Goal: Information Seeking & Learning: Learn about a topic

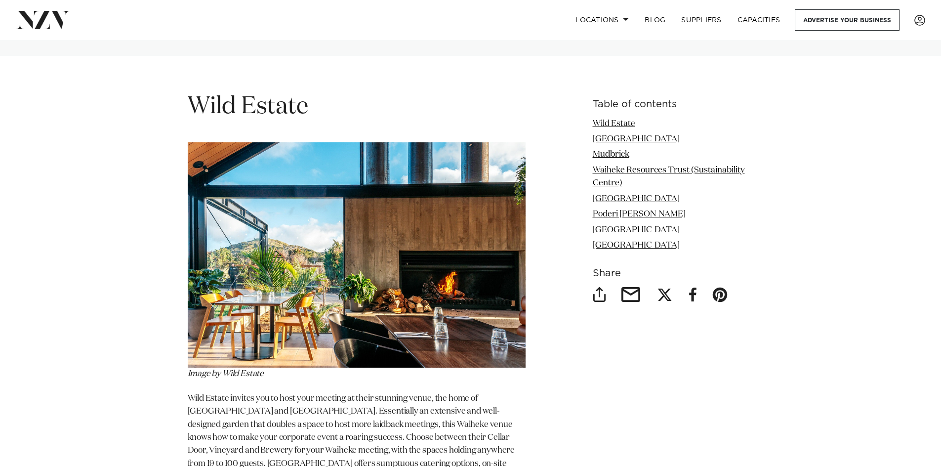
scroll to position [1185, 0]
click at [601, 124] on link "Wild Estate" at bounding box center [614, 123] width 42 height 8
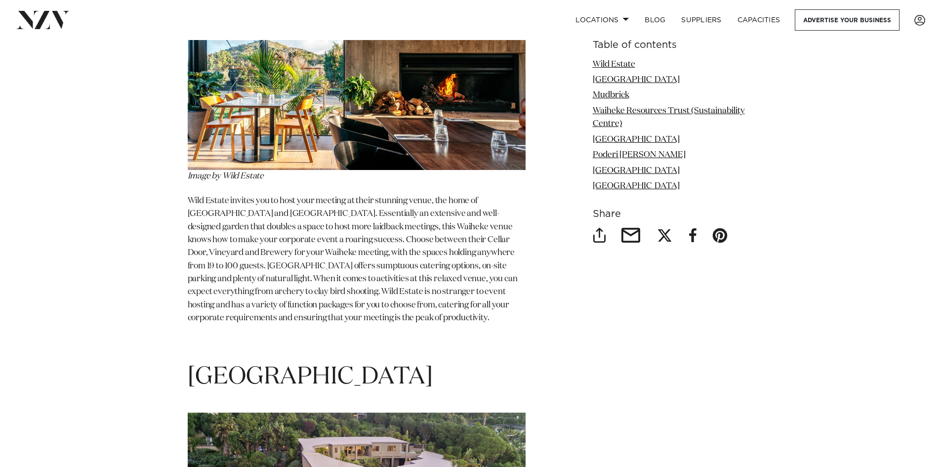
scroll to position [1384, 0]
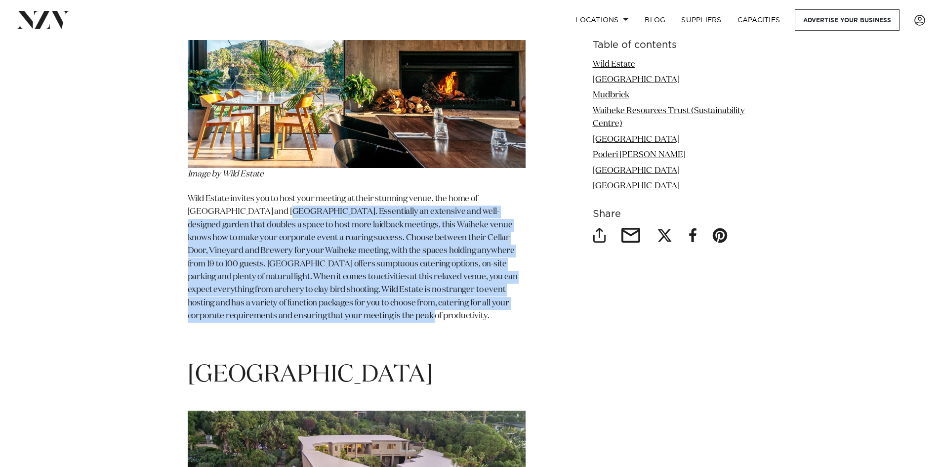
drag, startPoint x: 231, startPoint y: 210, endPoint x: 346, endPoint y: 316, distance: 156.2
click at [346, 316] on span "Wild Estate invites you to host your meeting at their stunning venue, the home …" at bounding box center [353, 257] width 330 height 125
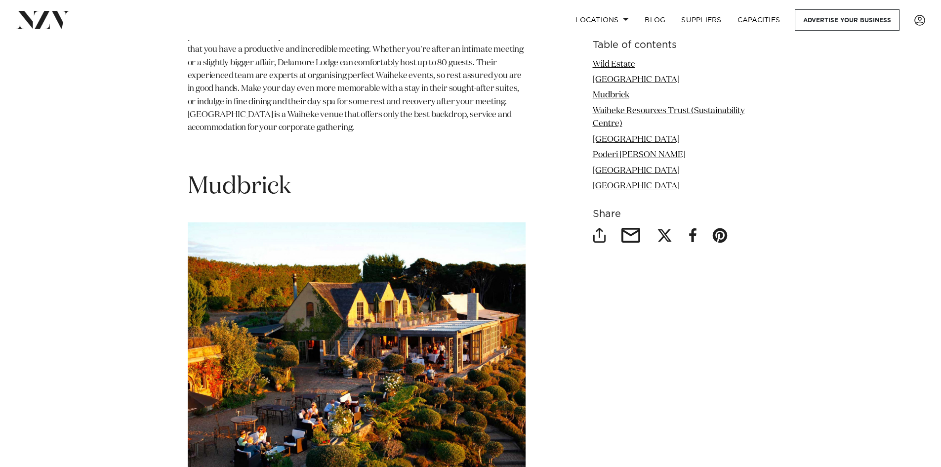
scroll to position [2421, 0]
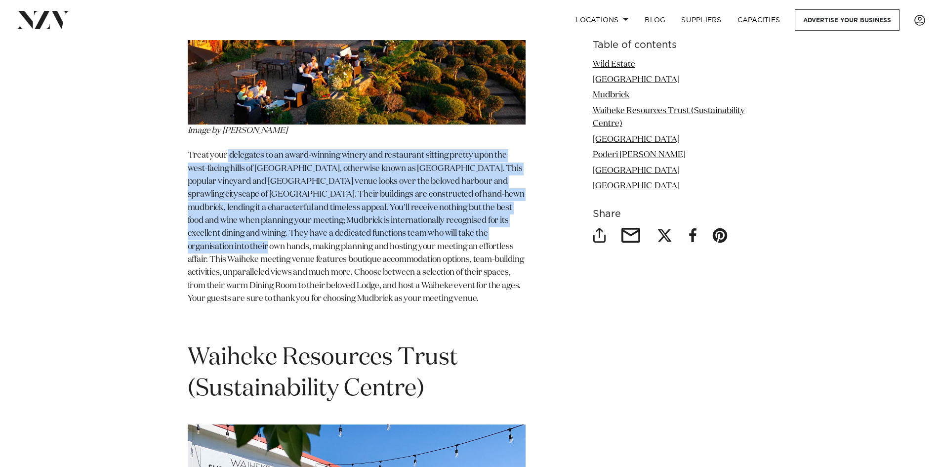
drag, startPoint x: 226, startPoint y: 158, endPoint x: 236, endPoint y: 240, distance: 83.5
click at [236, 240] on p "Treat your delegates to an award-winning winery and restaurant sitting pretty u…" at bounding box center [357, 227] width 338 height 156
click at [610, 62] on link "Wild Estate" at bounding box center [614, 64] width 42 height 8
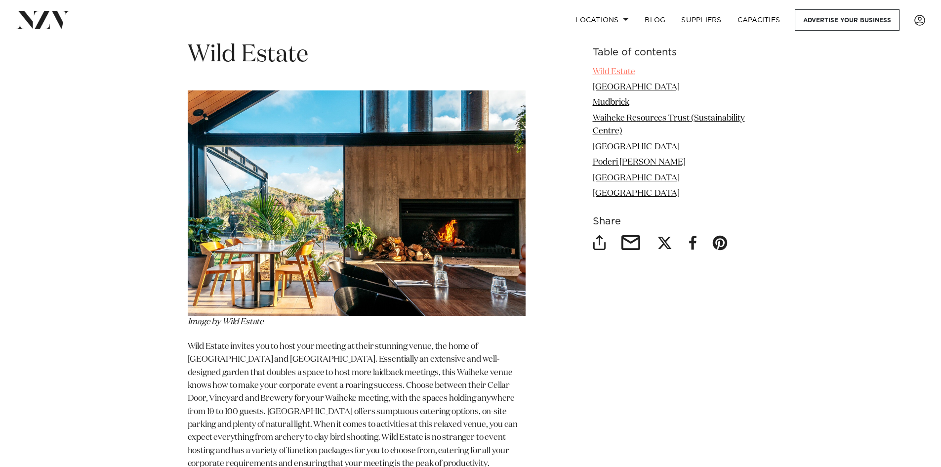
scroll to position [1236, 0]
click at [253, 56] on span "Wild Estate" at bounding box center [248, 55] width 120 height 24
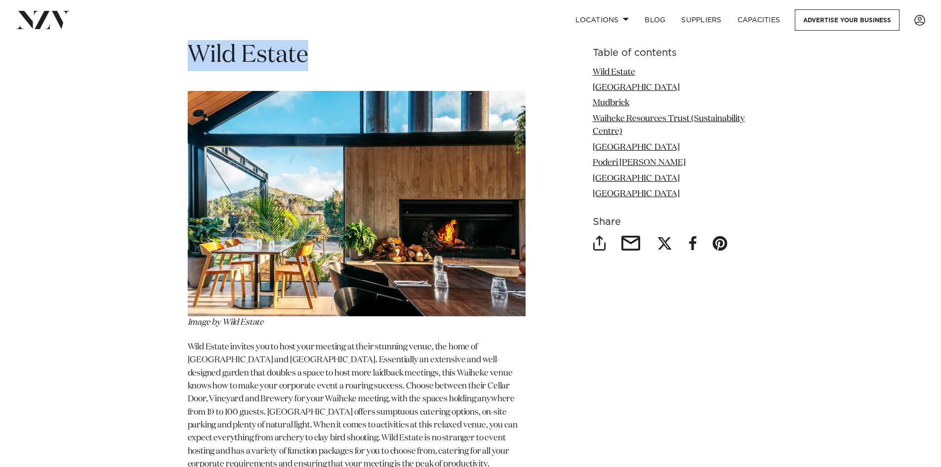
drag, startPoint x: 331, startPoint y: 50, endPoint x: 193, endPoint y: 49, distance: 138.8
click at [193, 49] on h1 "Wild Estate" at bounding box center [357, 55] width 338 height 31
copy span "Wild Estate"
